Goal: Task Accomplishment & Management: Use online tool/utility

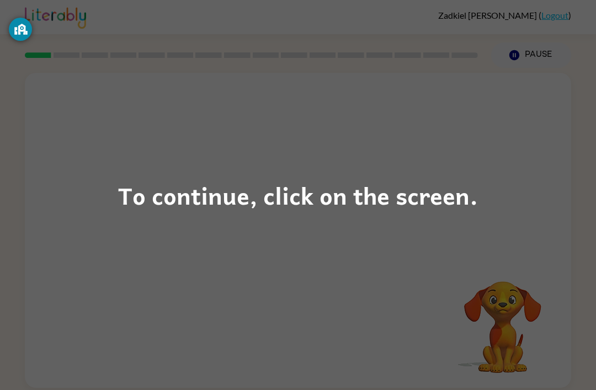
click at [266, 241] on div "To continue, click on the screen." at bounding box center [298, 195] width 596 height 390
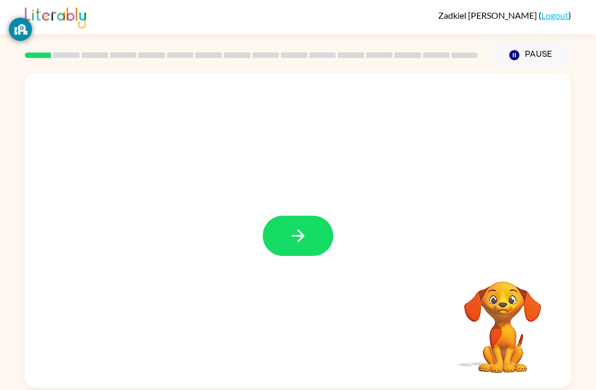
click at [315, 231] on button "button" at bounding box center [298, 236] width 71 height 40
click at [274, 234] on div at bounding box center [298, 230] width 547 height 315
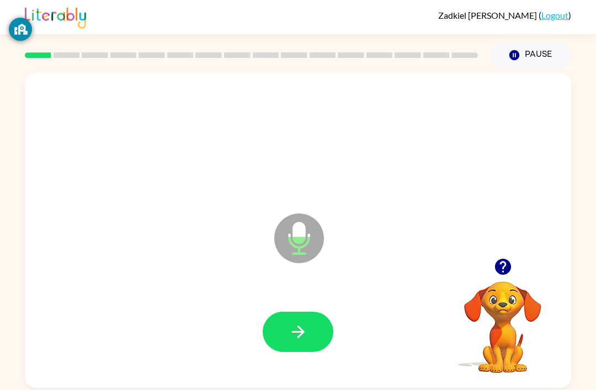
click at [298, 341] on icon "button" at bounding box center [298, 331] width 19 height 19
click at [288, 352] on button "button" at bounding box center [298, 332] width 71 height 40
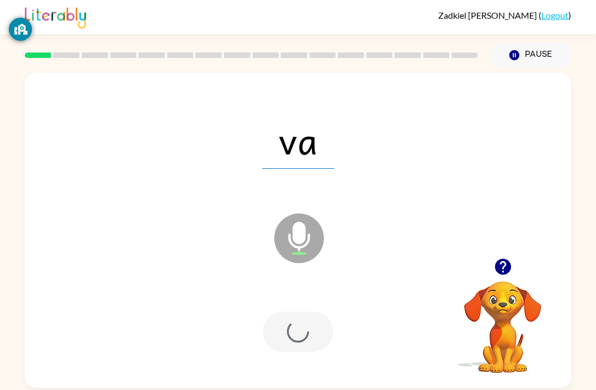
click at [287, 351] on div at bounding box center [298, 332] width 71 height 40
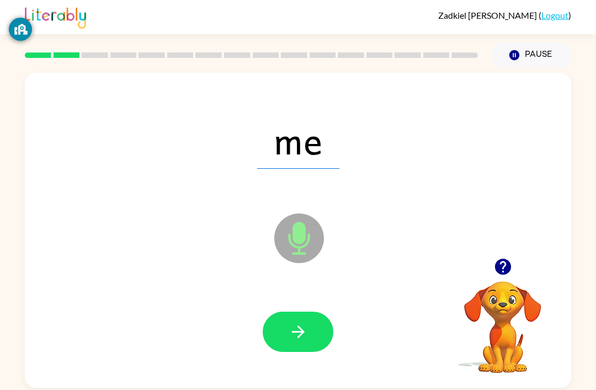
click at [320, 331] on button "button" at bounding box center [298, 332] width 71 height 40
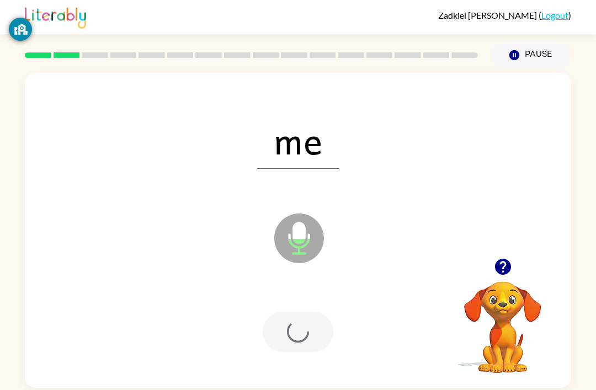
click at [291, 350] on div at bounding box center [298, 332] width 71 height 40
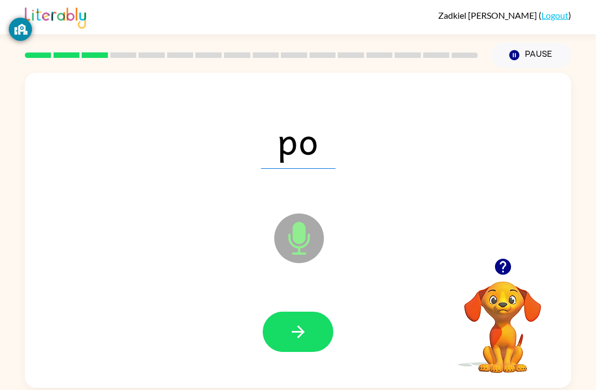
click at [292, 334] on icon "button" at bounding box center [298, 332] width 13 height 13
click at [292, 334] on div at bounding box center [298, 332] width 71 height 40
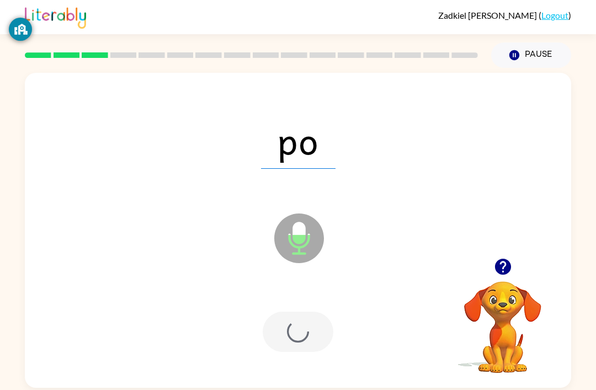
click at [297, 351] on div at bounding box center [298, 332] width 71 height 40
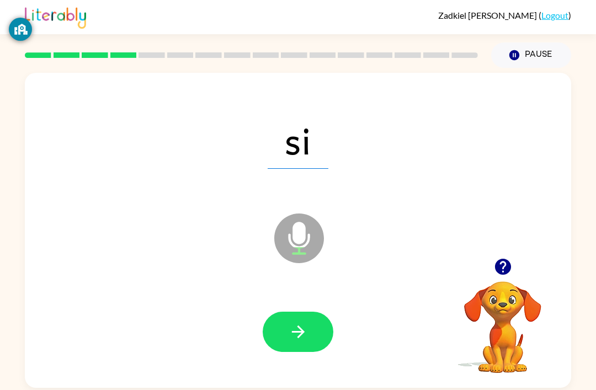
click at [286, 351] on button "button" at bounding box center [298, 332] width 71 height 40
click at [285, 350] on div at bounding box center [298, 332] width 71 height 40
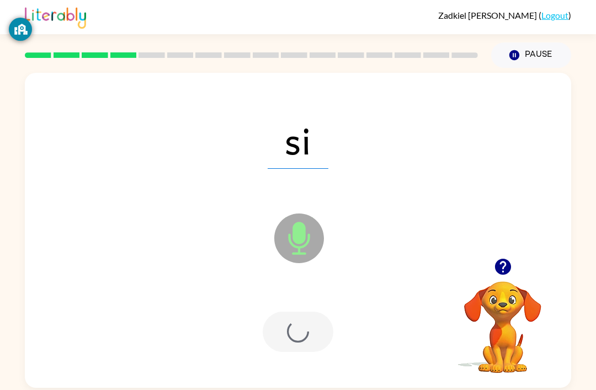
click at [284, 352] on div at bounding box center [298, 332] width 71 height 40
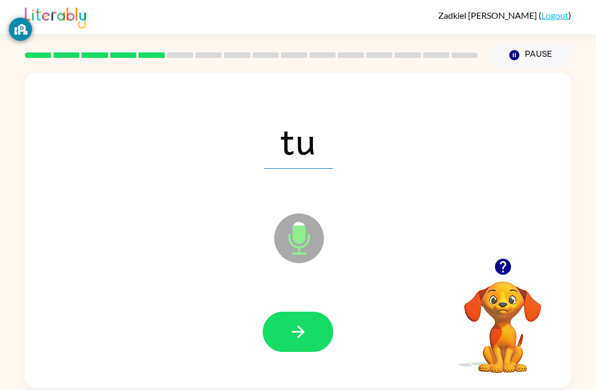
click at [292, 352] on button "button" at bounding box center [298, 332] width 71 height 40
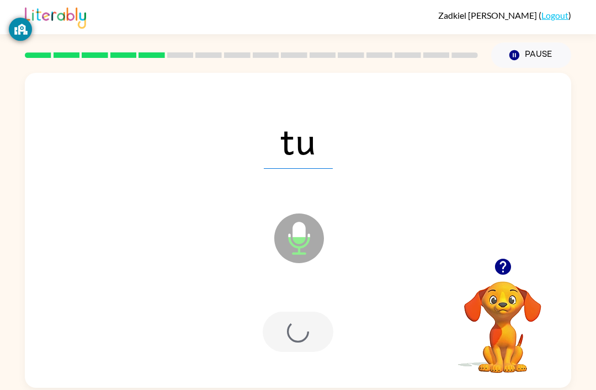
click at [292, 352] on div at bounding box center [298, 332] width 71 height 40
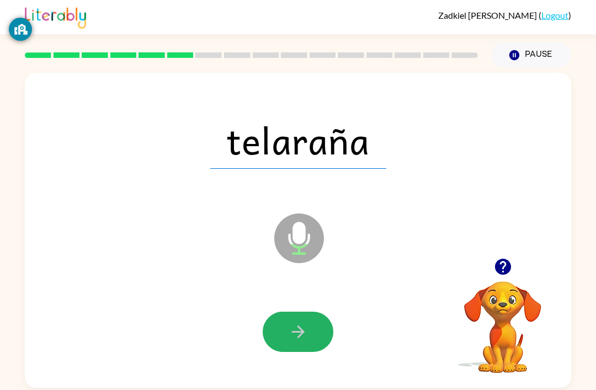
click at [303, 352] on button "button" at bounding box center [298, 332] width 71 height 40
click at [303, 352] on div at bounding box center [298, 332] width 71 height 40
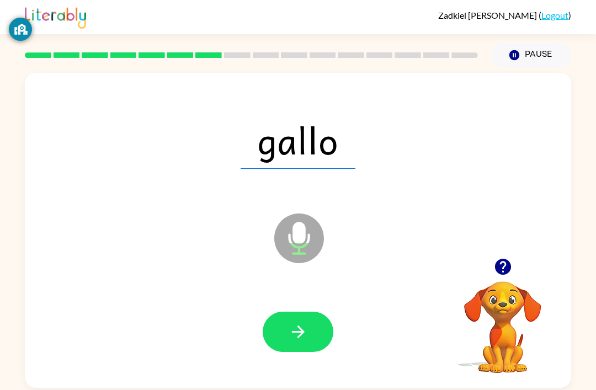
click at [304, 349] on button "button" at bounding box center [298, 332] width 71 height 40
click at [304, 349] on div at bounding box center [298, 332] width 71 height 40
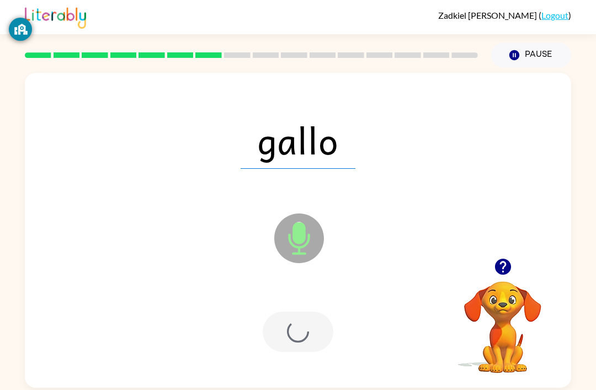
click at [289, 363] on div at bounding box center [298, 332] width 525 height 91
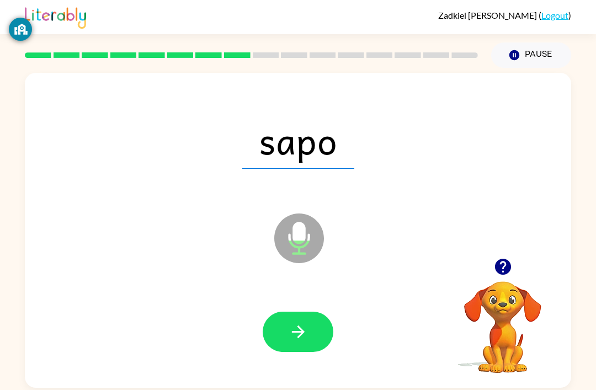
click at [293, 347] on button "button" at bounding box center [298, 332] width 71 height 40
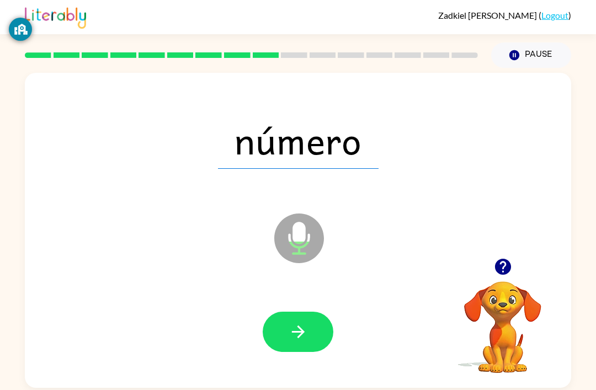
click at [293, 352] on button "button" at bounding box center [298, 332] width 71 height 40
click at [293, 352] on div at bounding box center [298, 332] width 71 height 40
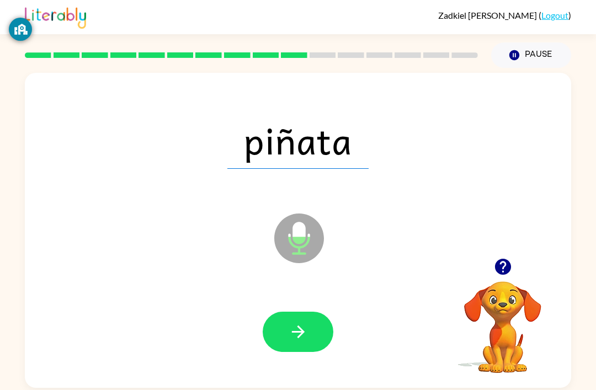
click at [283, 352] on button "button" at bounding box center [298, 332] width 71 height 40
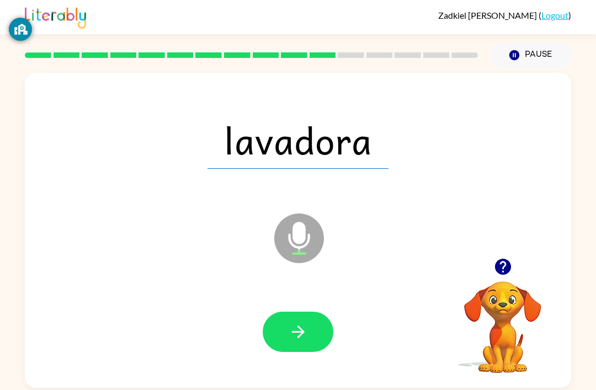
click at [297, 352] on button "button" at bounding box center [298, 332] width 71 height 40
click at [298, 355] on div at bounding box center [298, 332] width 525 height 91
click at [287, 345] on div at bounding box center [298, 332] width 71 height 40
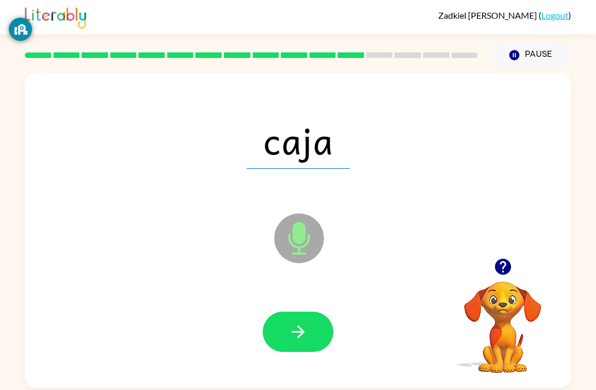
click at [289, 333] on icon "button" at bounding box center [298, 331] width 19 height 19
click at [289, 332] on div at bounding box center [298, 332] width 71 height 40
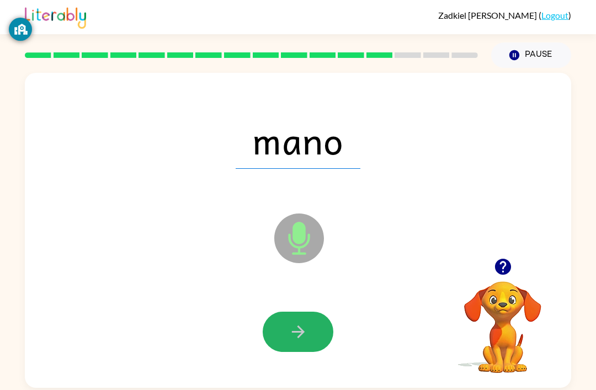
click at [309, 344] on button "button" at bounding box center [298, 332] width 71 height 40
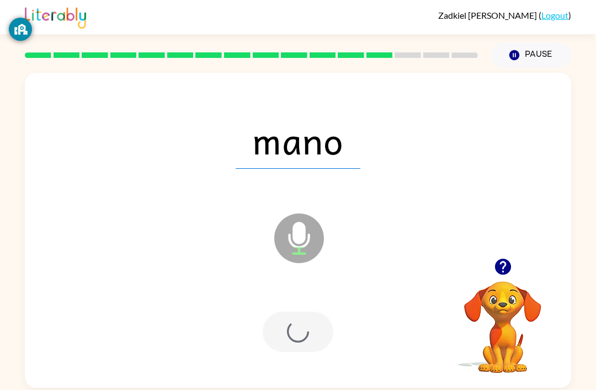
click at [295, 337] on div at bounding box center [298, 332] width 71 height 40
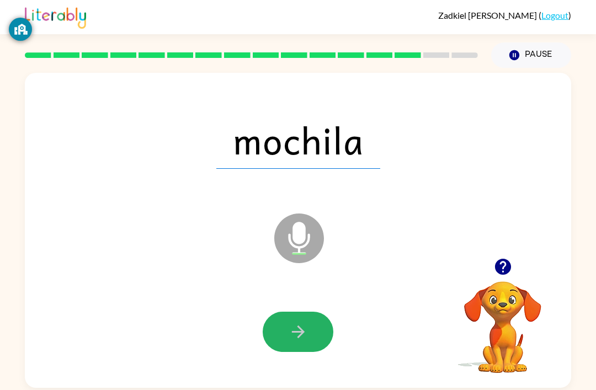
click at [286, 342] on button "button" at bounding box center [298, 332] width 71 height 40
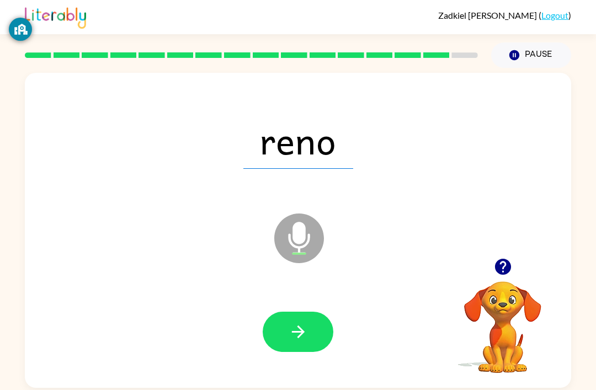
click at [292, 349] on button "button" at bounding box center [298, 332] width 71 height 40
